Goal: Task Accomplishment & Management: Use online tool/utility

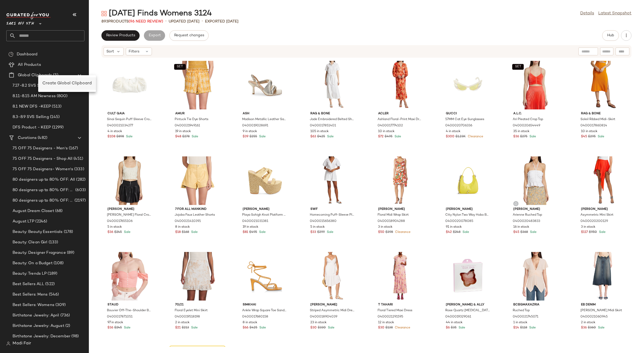
click at [56, 84] on span "Create Global Clipboard" at bounding box center [66, 83] width 49 height 4
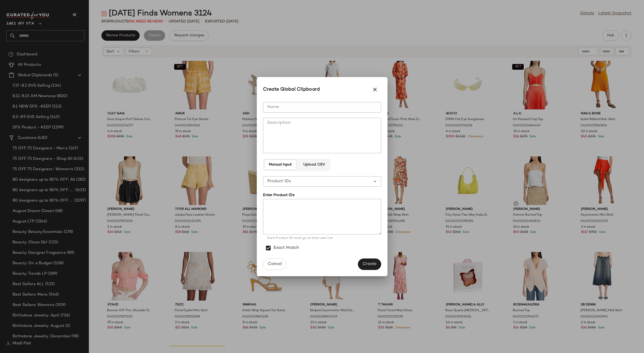
click at [317, 164] on span "Upload CSV" at bounding box center [314, 165] width 22 height 4
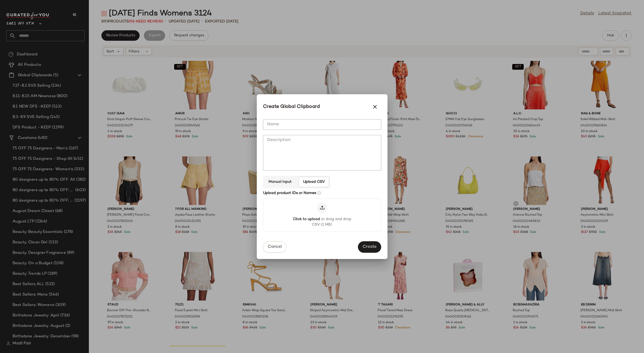
click at [297, 124] on input "Name" at bounding box center [322, 124] width 118 height 10
type input "**********"
click at [368, 246] on span "Create" at bounding box center [369, 247] width 14 height 5
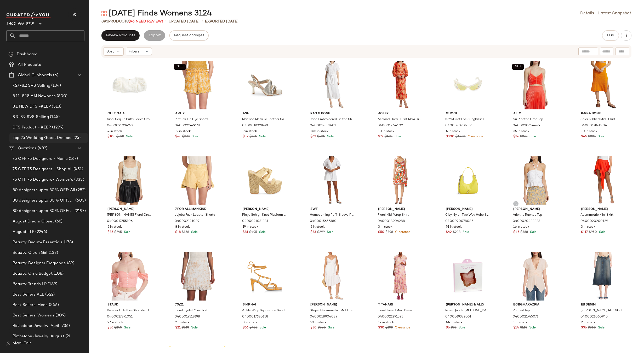
click at [65, 138] on span "Top 25 Wedding Guest Dresses" at bounding box center [43, 138] width 60 height 6
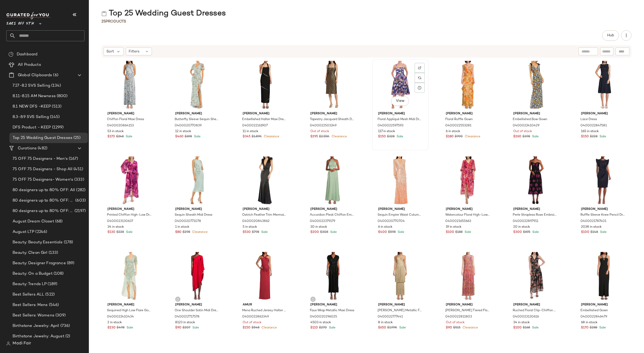
click at [372, 149] on div "View [PERSON_NAME] Appliqué Mesh Midi Dress 0400022597593 117 in stock $150 $32…" at bounding box center [400, 104] width 56 height 91
click at [362, 151] on div "[PERSON_NAME] Floral Maxi Dress 0400020864153 53 in stock $170 $248 Sale [PERSO…" at bounding box center [366, 202] width 555 height 289
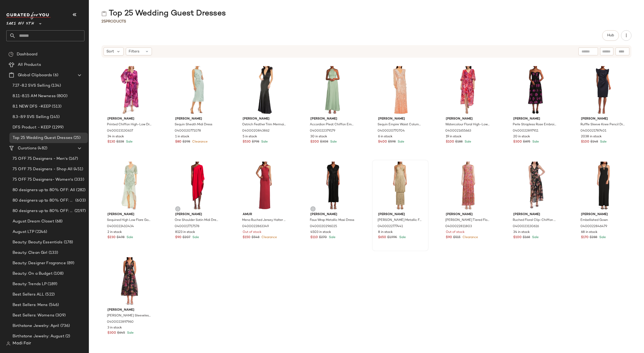
drag, startPoint x: 406, startPoint y: 276, endPoint x: 385, endPoint y: 243, distance: 39.4
click at [406, 276] on div "[PERSON_NAME] Floral Maxi Dress 0400020864153 53 in stock $170 $248 Sale [PERSO…" at bounding box center [366, 202] width 555 height 289
click at [386, 250] on div "[PERSON_NAME] [PERSON_NAME] Metallic Fringed Gown 0400022777441 8 in stock $650…" at bounding box center [399, 205] width 55 height 90
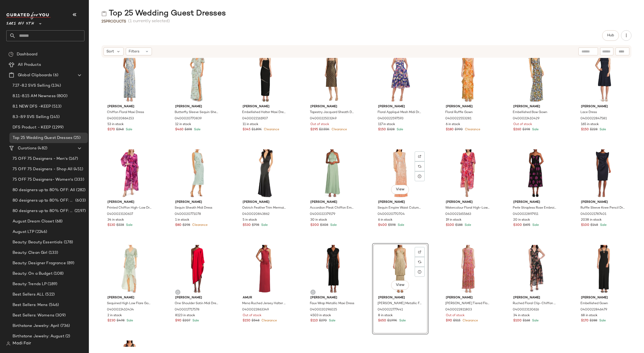
scroll to position [0, 0]
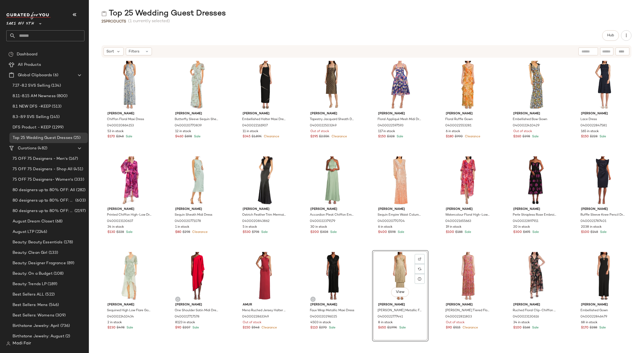
click at [360, 151] on div "[PERSON_NAME] Floral Maxi Dress 0400020864153 53 in stock $170 $248 Sale [PERSO…" at bounding box center [366, 202] width 555 height 289
click at [368, 154] on div "[PERSON_NAME] Floral Maxi Dress 0400020864153 53 in stock $170 $248 Sale [PERSO…" at bounding box center [366, 202] width 555 height 289
click at [368, 247] on div "[PERSON_NAME] Floral Maxi Dress 0400020864153 53 in stock $170 $248 Sale [PERSO…" at bounding box center [366, 202] width 555 height 289
click at [367, 238] on div "[PERSON_NAME] Floral Maxi Dress 0400020864153 53 in stock $170 $248 Sale [PERSO…" at bounding box center [366, 202] width 555 height 289
click at [365, 242] on div "[PERSON_NAME] Floral Maxi Dress 0400020864153 53 in stock $170 $248 Sale [PERSO…" at bounding box center [366, 202] width 555 height 289
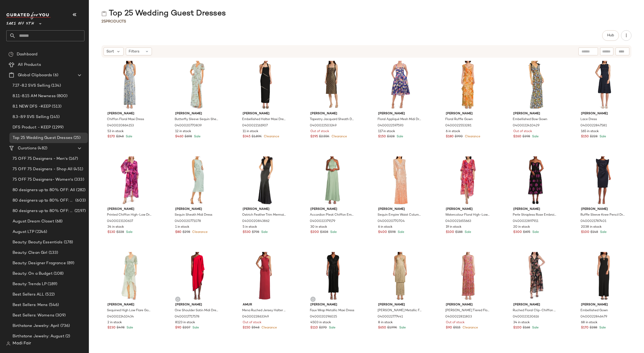
click at [275, 18] on div "Top 25 Wedding Guest Dresses" at bounding box center [366, 13] width 555 height 10
click at [30, 32] on input "text" at bounding box center [50, 35] width 69 height 11
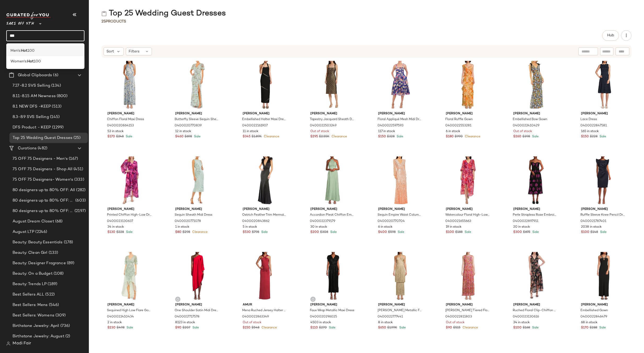
type input "***"
click at [29, 47] on div "Men's: Hot 100" at bounding box center [45, 50] width 78 height 11
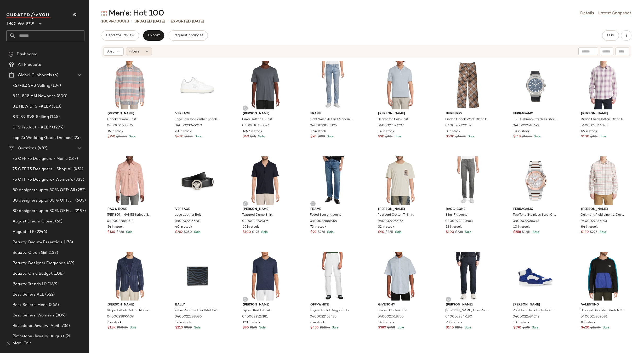
click at [137, 51] on span "Filters" at bounding box center [134, 51] width 11 height 5
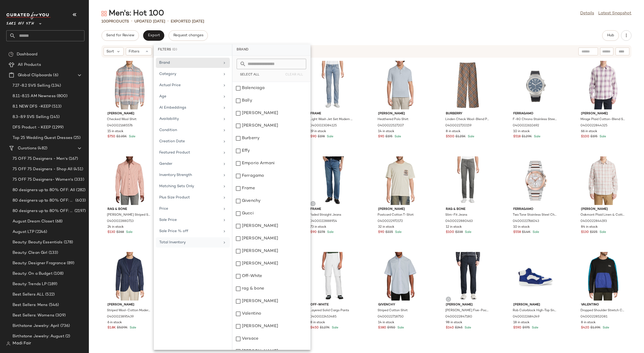
click at [197, 239] on div "Total Inventory" at bounding box center [193, 243] width 74 height 10
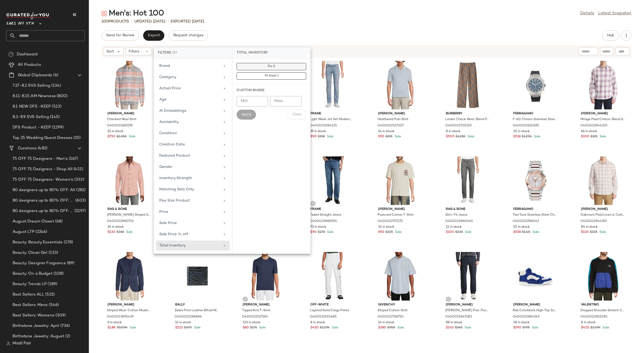
click at [266, 72] on button "For 0" at bounding box center [272, 75] width 70 height 7
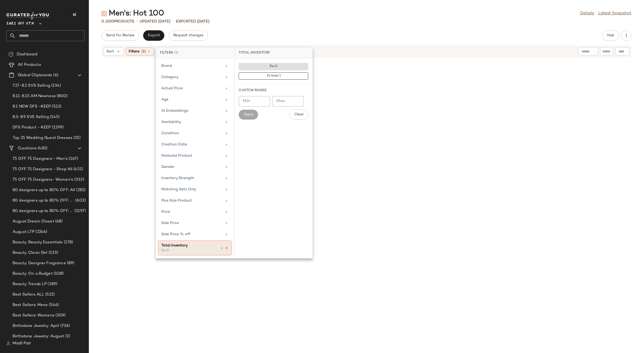
click at [228, 247] on icon at bounding box center [227, 248] width 4 height 4
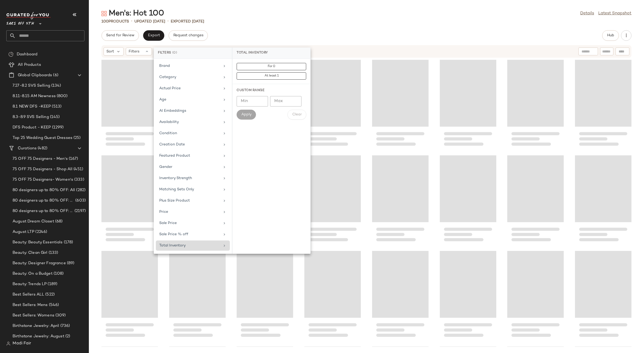
click at [38, 35] on input "text" at bounding box center [50, 35] width 69 height 11
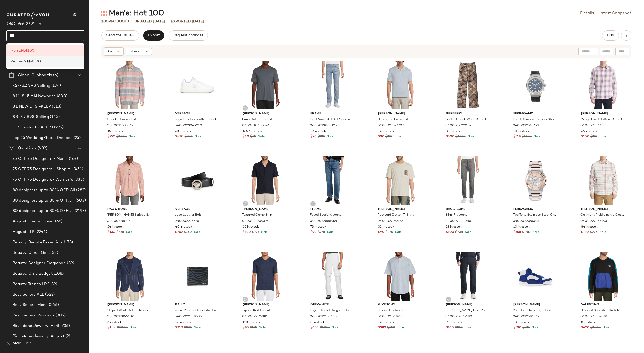
type input "***"
click at [37, 63] on span "100" at bounding box center [37, 61] width 7 height 5
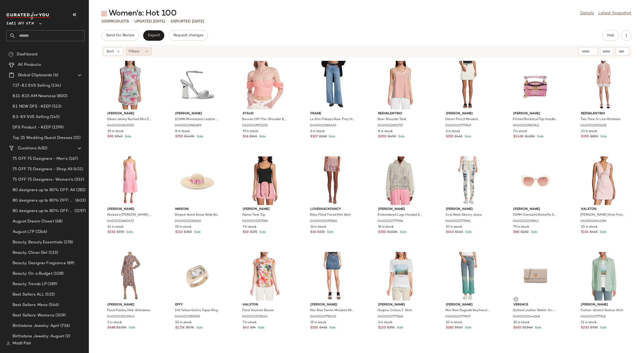
click at [142, 49] on div "Filters" at bounding box center [139, 52] width 26 height 8
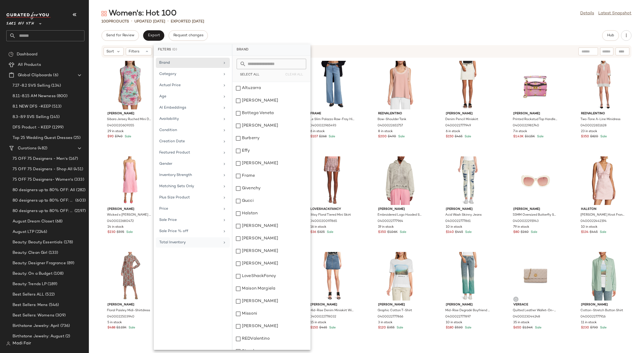
click at [197, 239] on div "Total Inventory" at bounding box center [193, 243] width 74 height 10
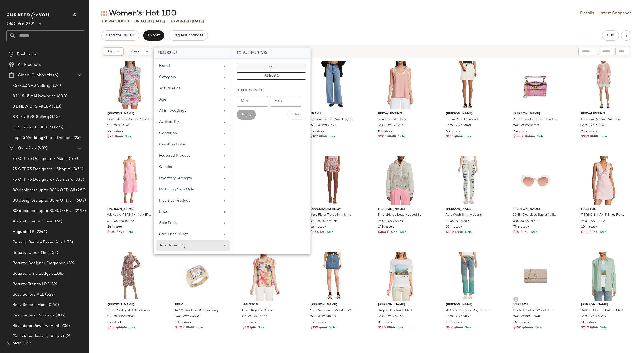
click at [273, 65] on span "For 0" at bounding box center [271, 67] width 8 height 4
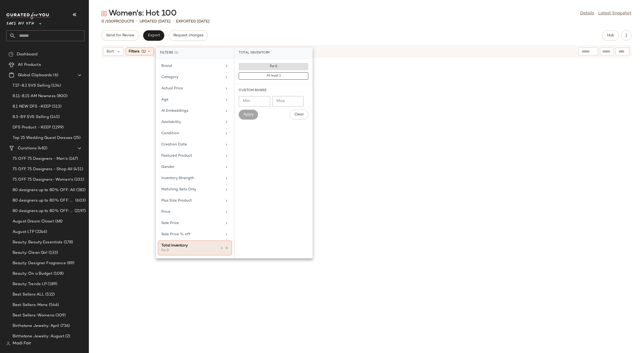
click at [226, 247] on icon at bounding box center [227, 248] width 4 height 4
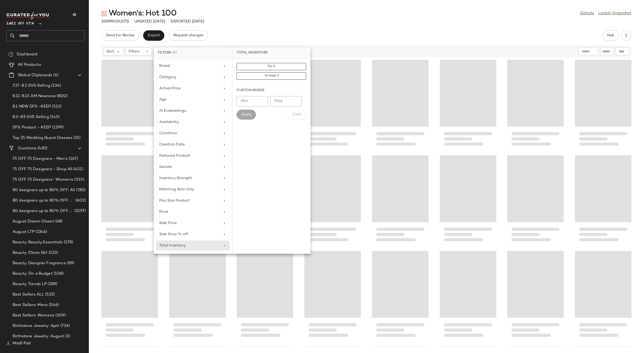
click at [260, 11] on div "Women's: Hot 100 Details Latest Snapshot" at bounding box center [366, 13] width 555 height 10
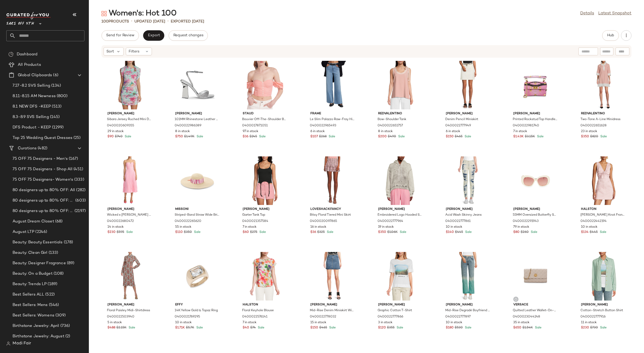
drag, startPoint x: 319, startPoint y: 38, endPoint x: 352, endPoint y: 23, distance: 36.3
click at [319, 38] on div "Send for Review Export Request changes Hub" at bounding box center [366, 35] width 530 height 10
click at [54, 83] on span "Create Global Clipboard" at bounding box center [56, 80] width 49 height 4
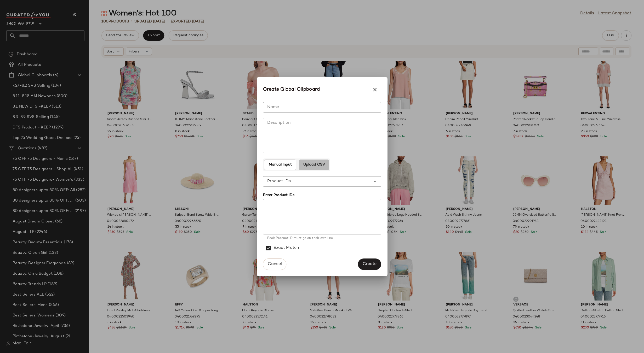
click at [314, 165] on span "Upload CSV" at bounding box center [314, 165] width 22 height 4
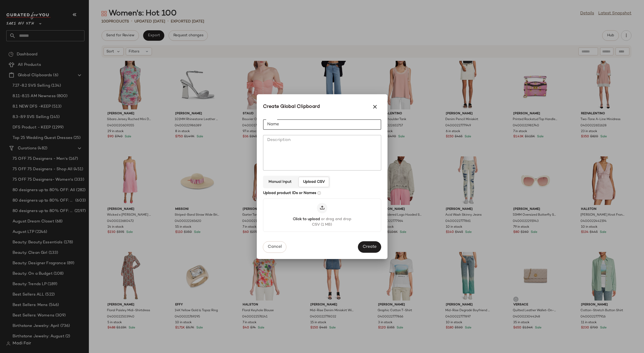
click at [296, 125] on input "Name" at bounding box center [322, 124] width 118 height 10
type input "**********"
click at [365, 248] on span "Create" at bounding box center [369, 247] width 14 height 5
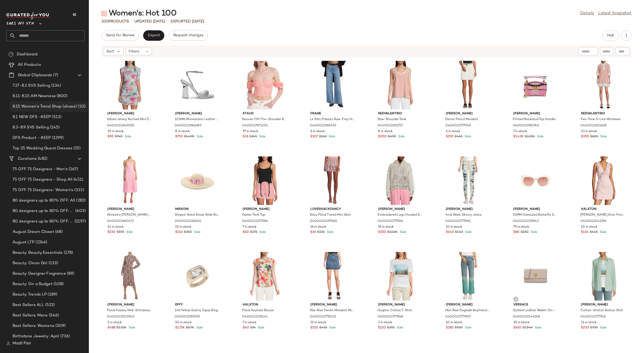
click at [59, 105] on span "8.15 Women's Trend Shop (shoes)" at bounding box center [45, 107] width 64 height 6
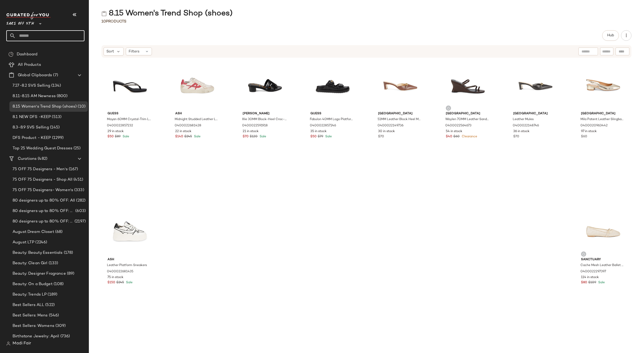
click at [31, 36] on input "text" at bounding box center [50, 35] width 69 height 11
type input "***"
click at [30, 49] on span "100" at bounding box center [30, 50] width 7 height 5
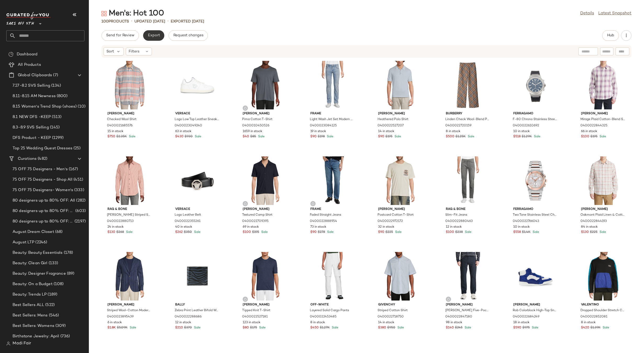
click at [158, 36] on span "Export" at bounding box center [153, 35] width 12 height 4
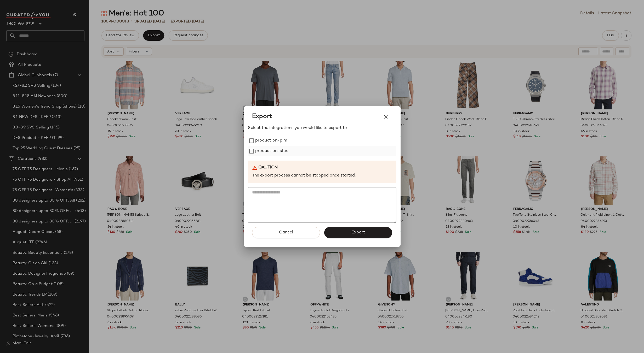
click at [288, 149] on label "production-sfcc" at bounding box center [271, 151] width 33 height 10
click at [339, 232] on button "Export" at bounding box center [358, 232] width 68 height 11
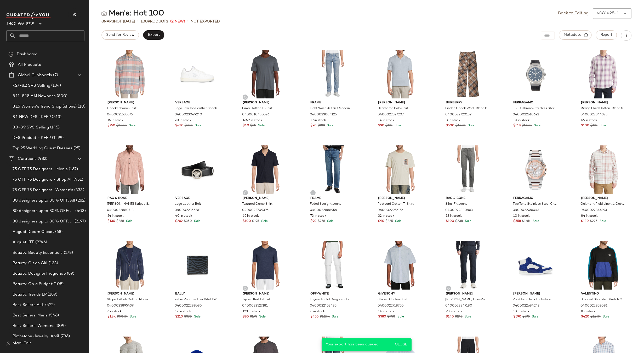
click at [44, 37] on input "text" at bounding box center [50, 35] width 69 height 11
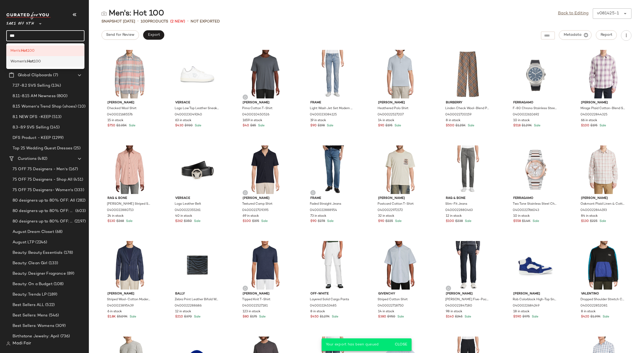
type input "***"
click at [41, 61] on span "100" at bounding box center [37, 61] width 7 height 5
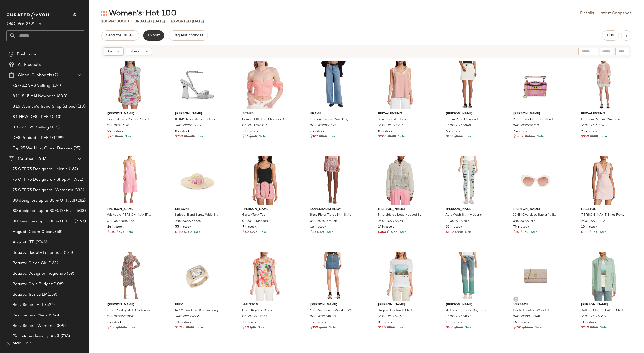
click at [152, 38] on button "Export" at bounding box center [153, 35] width 21 height 10
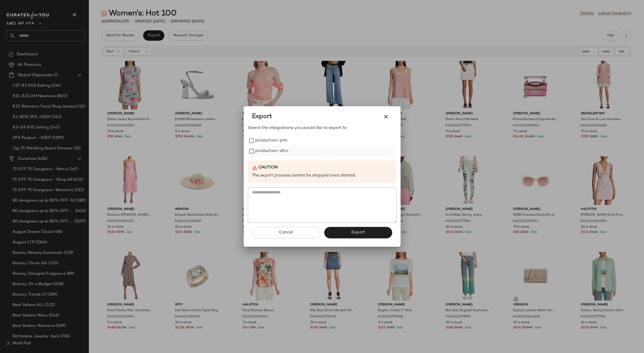
click at [285, 153] on label "production-sfcc" at bounding box center [271, 151] width 33 height 10
drag, startPoint x: 347, startPoint y: 234, endPoint x: 335, endPoint y: 223, distance: 16.3
click at [347, 234] on button "Export" at bounding box center [358, 232] width 68 height 11
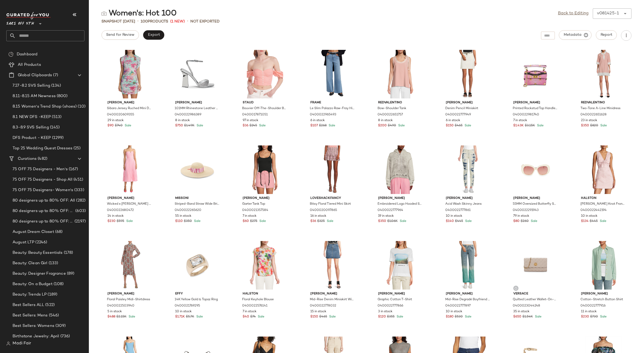
drag, startPoint x: 239, startPoint y: 15, endPoint x: 222, endPoint y: 3, distance: 20.4
click at [239, 15] on div "Women's: Hot 100 Back to Editing v081425-1 ******" at bounding box center [366, 13] width 555 height 10
click at [51, 84] on span "Create Global Clipboard" at bounding box center [58, 82] width 49 height 4
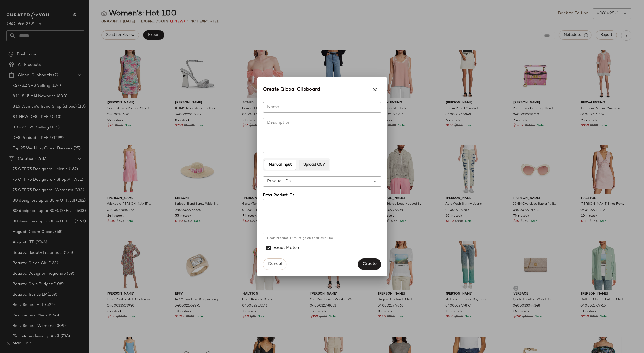
drag, startPoint x: 302, startPoint y: 167, endPoint x: 303, endPoint y: 142, distance: 25.1
click at [302, 167] on button "Upload CSV" at bounding box center [314, 165] width 30 height 10
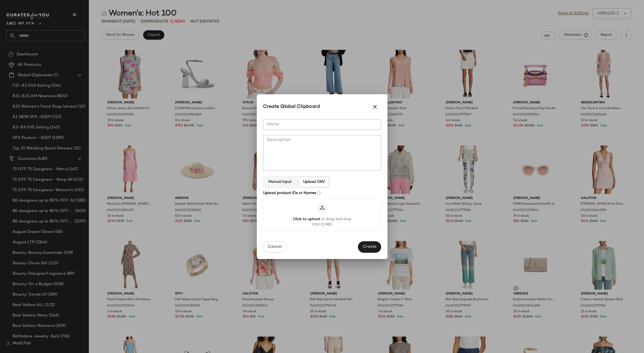
click at [295, 124] on input "Name" at bounding box center [322, 124] width 118 height 10
type input "**********"
click at [374, 247] on span "Create" at bounding box center [369, 247] width 14 height 5
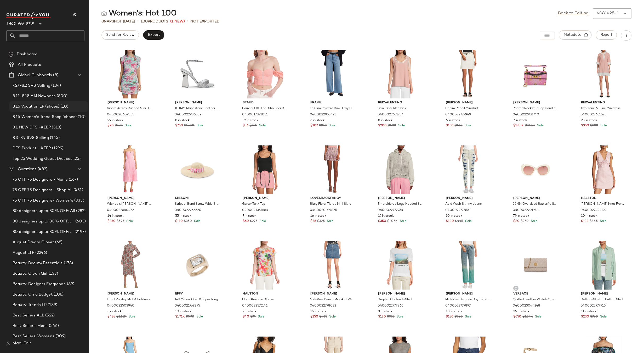
click at [58, 110] on span "8.15 Vacation LP (shoes)" at bounding box center [36, 107] width 47 height 6
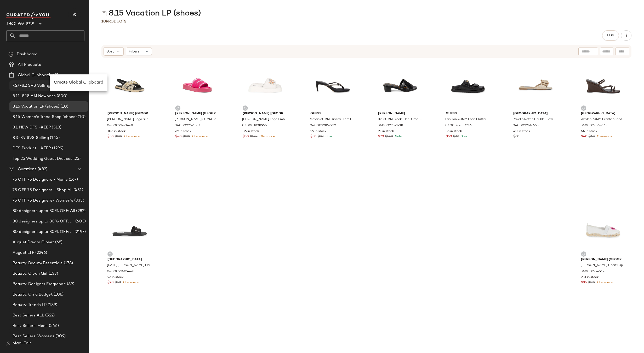
click at [66, 80] on span "Create Global Clipboard" at bounding box center [78, 82] width 49 height 4
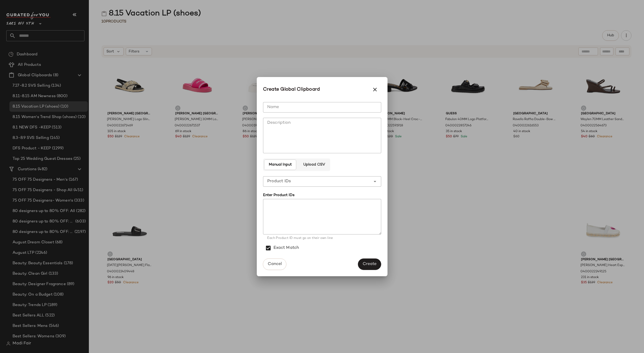
click at [316, 159] on div "Manual Input Upload CSV" at bounding box center [296, 165] width 67 height 13
click at [302, 112] on input "Name" at bounding box center [322, 107] width 118 height 10
drag, startPoint x: 313, startPoint y: 162, endPoint x: 311, endPoint y: 150, distance: 11.9
click at [313, 162] on button "Upload CSV" at bounding box center [314, 165] width 30 height 10
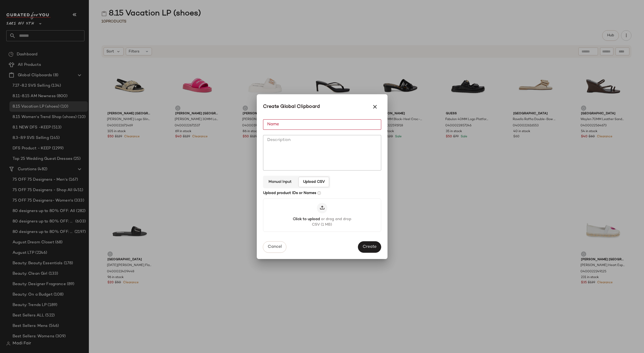
click at [298, 124] on input "Name" at bounding box center [322, 124] width 118 height 10
type input "**********"
click at [367, 246] on span "Create" at bounding box center [369, 247] width 14 height 5
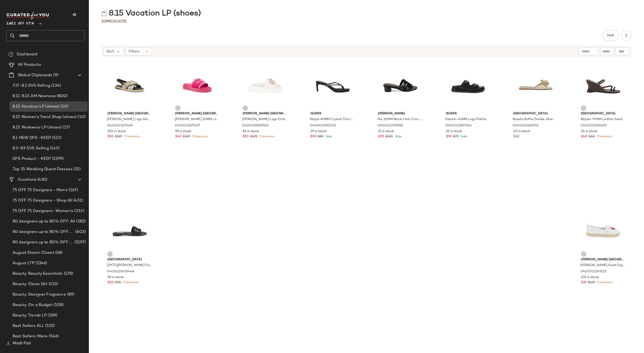
click at [55, 108] on span "8.15 Vacation LP (shoes)" at bounding box center [36, 107] width 47 height 6
click at [50, 83] on span "Create Global Clipboard" at bounding box center [66, 85] width 49 height 4
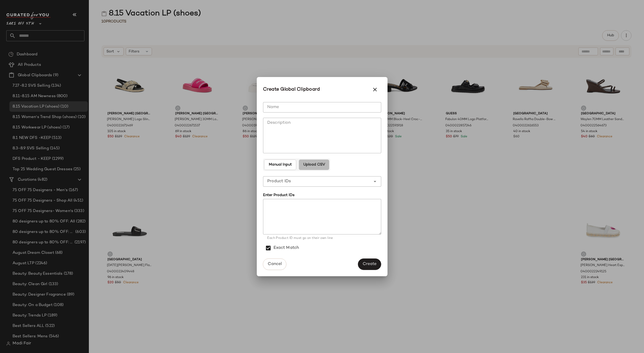
click at [312, 160] on button "Upload CSV" at bounding box center [314, 165] width 30 height 10
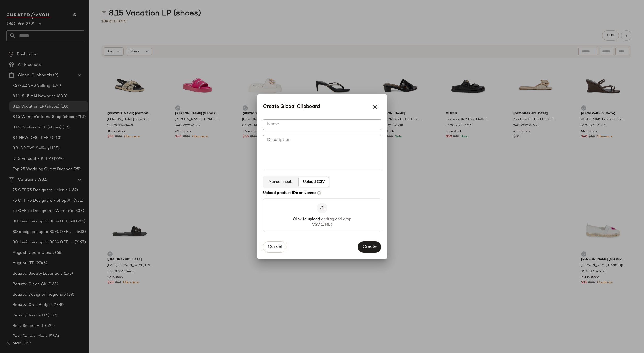
click at [295, 128] on input "Name" at bounding box center [322, 124] width 118 height 10
type input "**********"
click at [372, 244] on button "Create" at bounding box center [369, 247] width 23 height 11
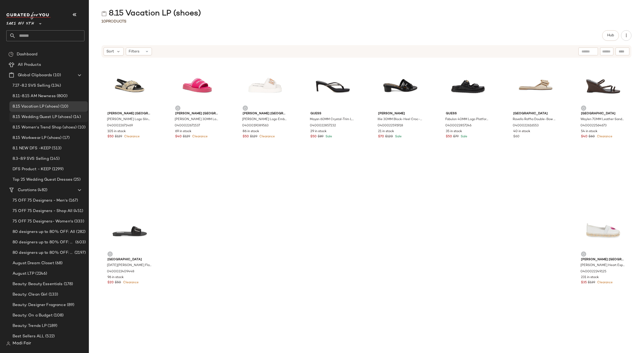
click at [59, 116] on span "8.15 Wedding Guest LP (shoes)" at bounding box center [43, 117] width 60 height 6
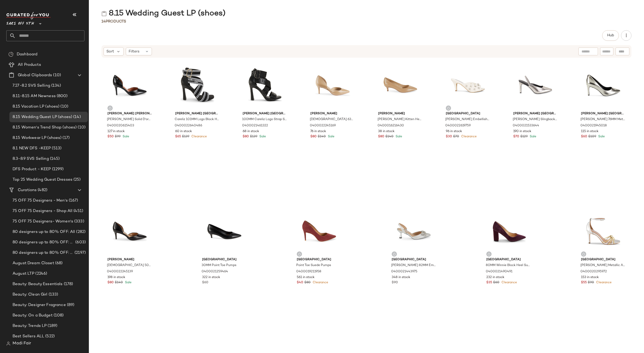
click at [143, 25] on div "8.15 Wedding Guest LP (shoes) 14 Products Hub Sort Filters [PERSON_NAME] [PERSO…" at bounding box center [366, 180] width 555 height 345
click at [65, 79] on div "Create Global Clipboard" at bounding box center [76, 82] width 58 height 13
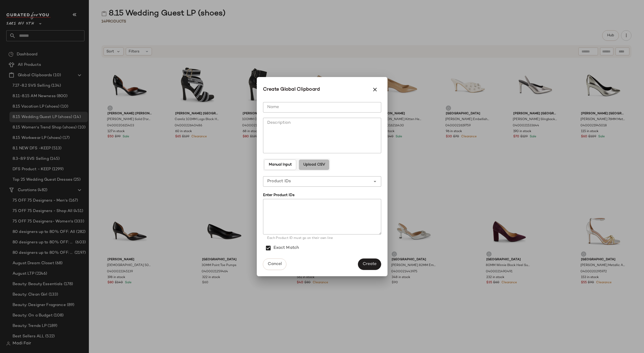
click at [323, 166] on span "Upload CSV" at bounding box center [314, 165] width 22 height 4
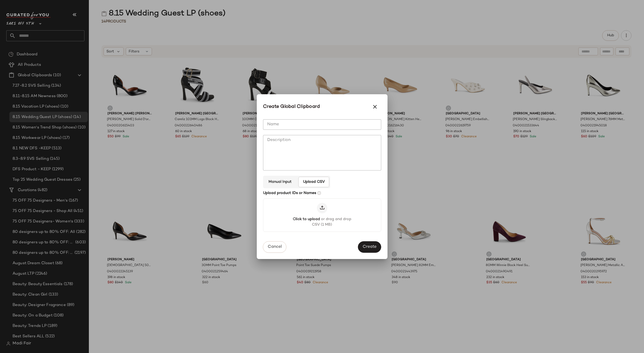
click at [304, 124] on input "Name" at bounding box center [322, 124] width 118 height 10
type input "**********"
click at [370, 247] on span "Create" at bounding box center [369, 247] width 14 height 5
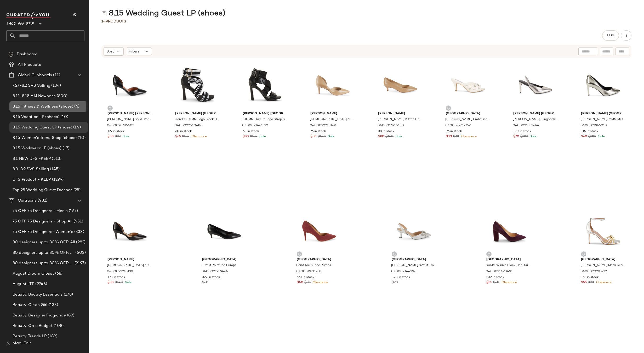
click at [59, 108] on span "8.15 Fitness & Wellness (shoes)" at bounding box center [43, 107] width 61 height 6
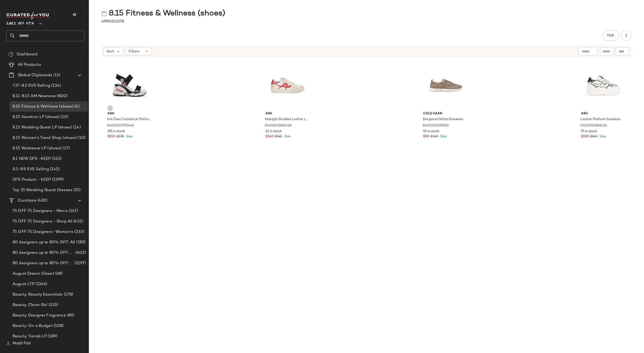
click at [31, 35] on input "text" at bounding box center [50, 35] width 69 height 11
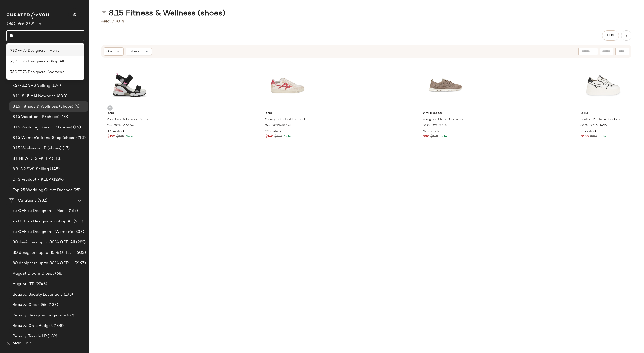
type input "**"
click at [36, 50] on span "OFF 75 Designers - Men's" at bounding box center [36, 50] width 45 height 5
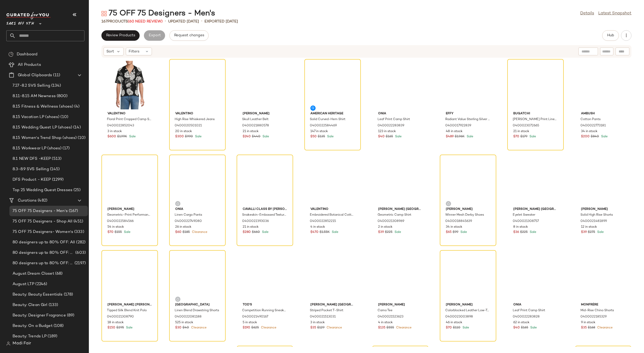
click at [33, 34] on input "text" at bounding box center [50, 35] width 69 height 11
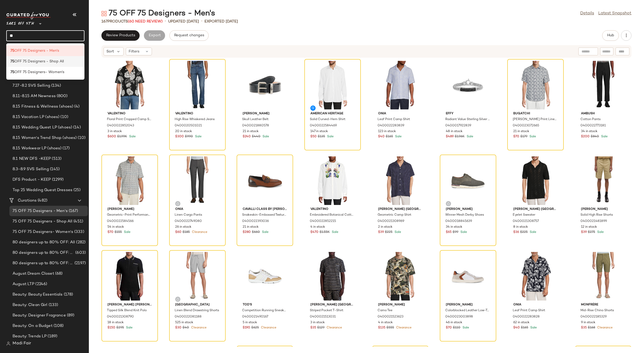
type input "**"
click at [38, 64] on span "OFF 75 Designers - Shop All" at bounding box center [38, 61] width 49 height 5
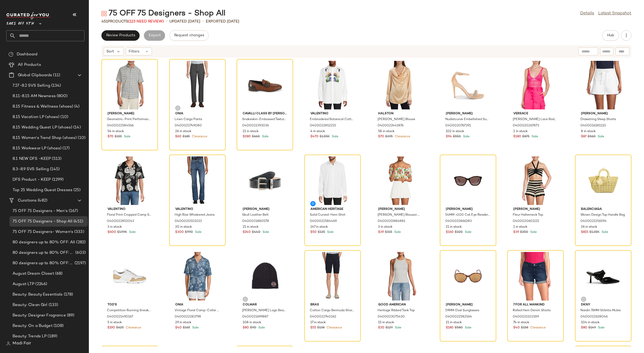
click at [36, 36] on input "text" at bounding box center [50, 35] width 69 height 11
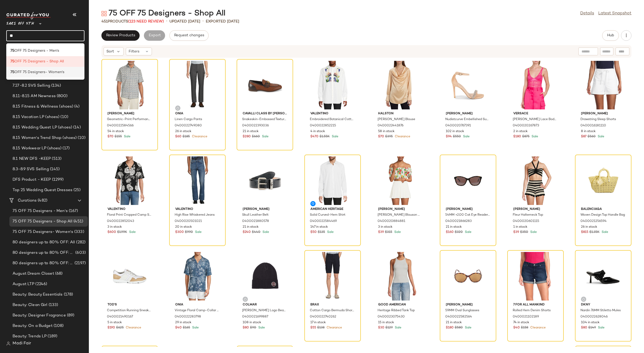
type input "**"
click at [45, 71] on span "OFF 75 Designers- Women's" at bounding box center [39, 72] width 50 height 5
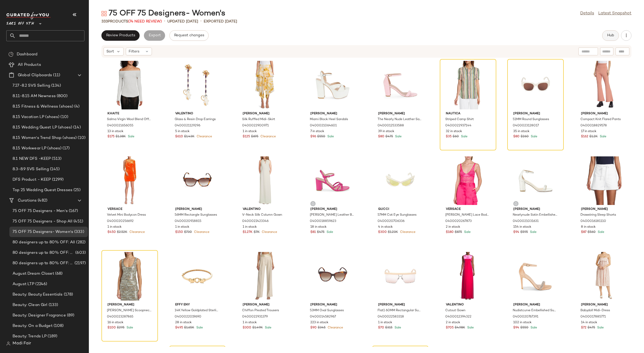
click at [604, 33] on button "Hub" at bounding box center [610, 35] width 17 height 10
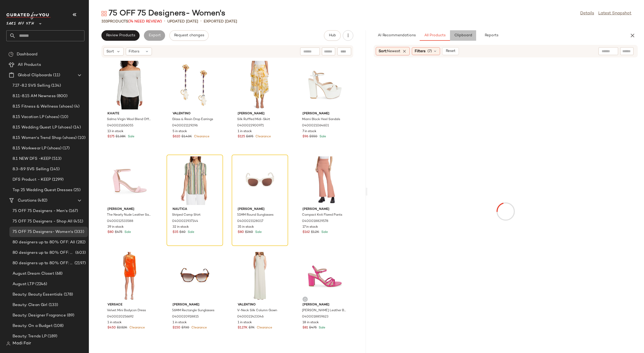
click at [471, 35] on span "Clipboard" at bounding box center [463, 35] width 18 height 4
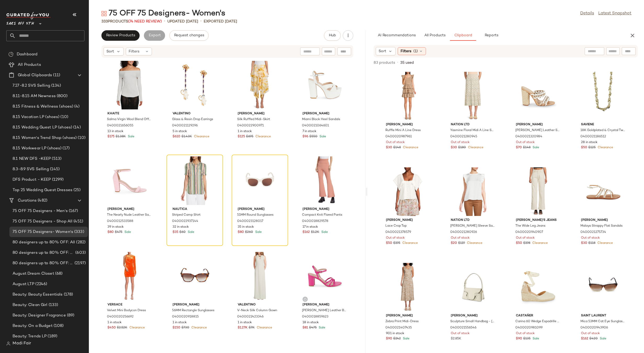
click at [411, 27] on div "75 OFF 75 Designers- Women's Details Latest Snapshot 333 Products (74 Need Revi…" at bounding box center [366, 180] width 555 height 345
click at [633, 36] on icon "button" at bounding box center [632, 35] width 6 height 6
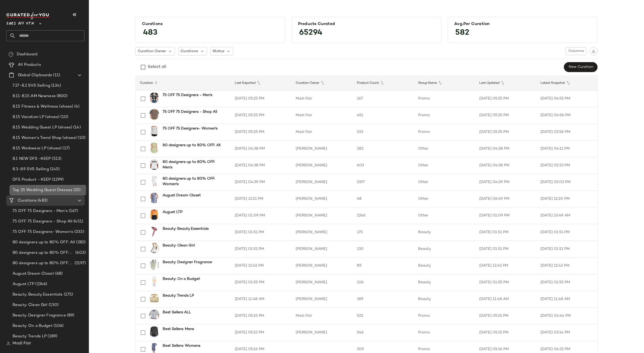
click at [61, 186] on div "Top 25 Wedding Guest Dresses (25)" at bounding box center [48, 190] width 78 height 10
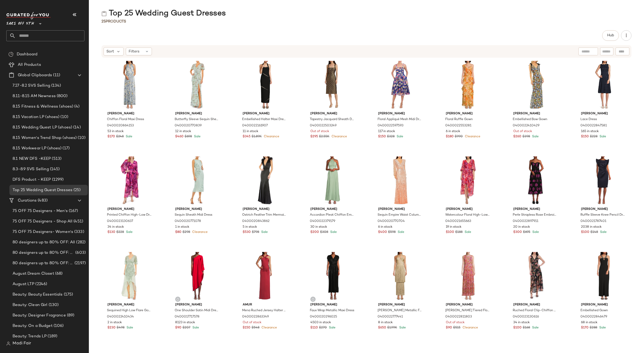
click at [331, 22] on div "25 Products" at bounding box center [366, 21] width 555 height 5
